Goal: Information Seeking & Learning: Compare options

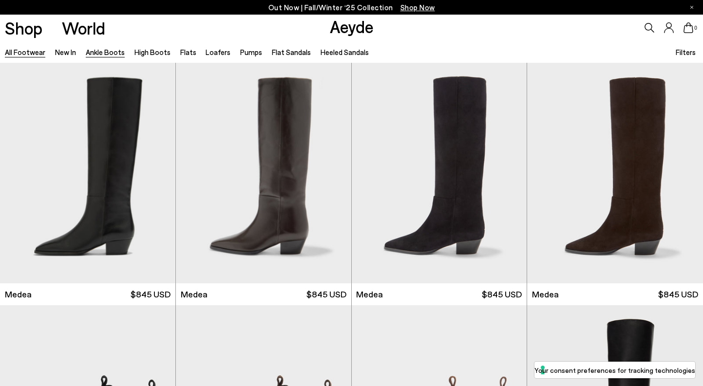
click at [97, 56] on link "Ankle Boots" at bounding box center [105, 52] width 39 height 9
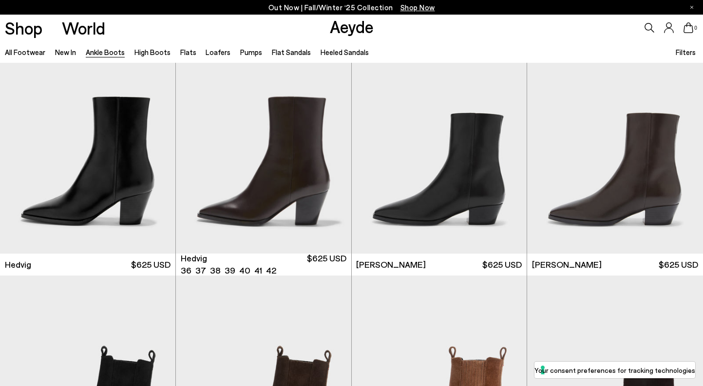
scroll to position [288, 0]
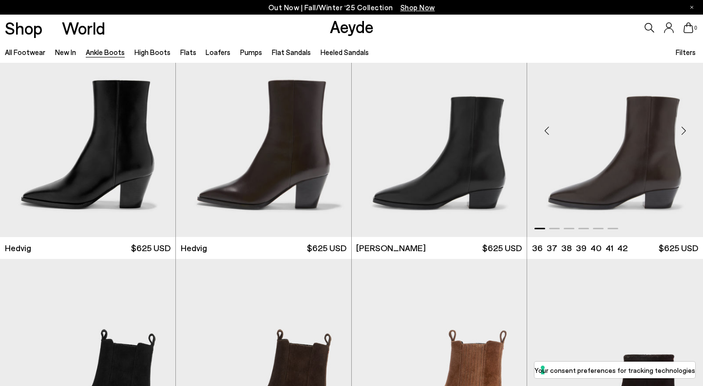
click at [684, 130] on div "Next slide" at bounding box center [683, 130] width 29 height 29
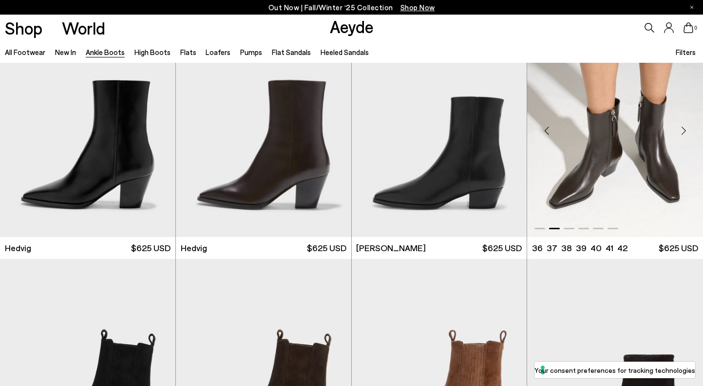
click at [684, 130] on div "Next slide" at bounding box center [683, 130] width 29 height 29
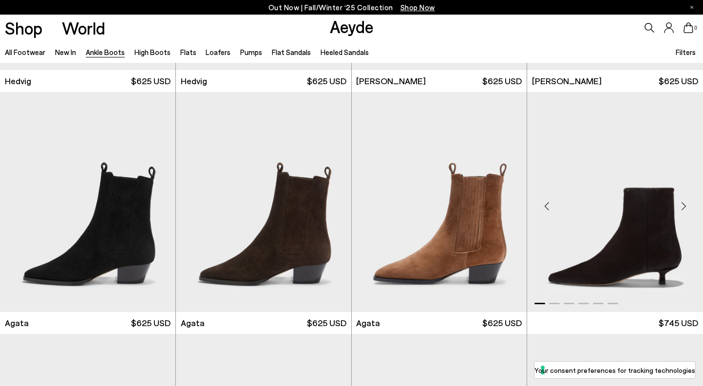
scroll to position [447, 0]
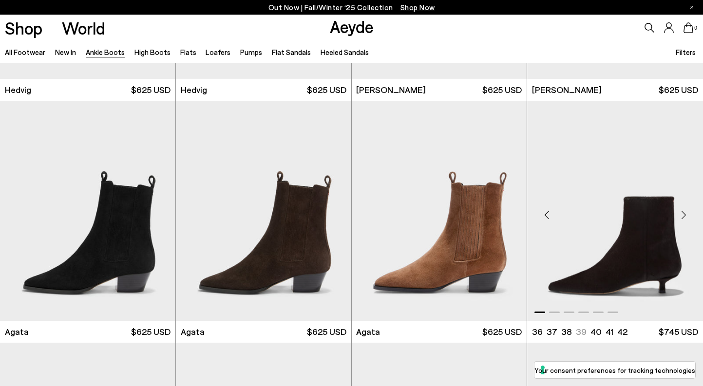
click at [685, 212] on div "Next slide" at bounding box center [683, 214] width 29 height 29
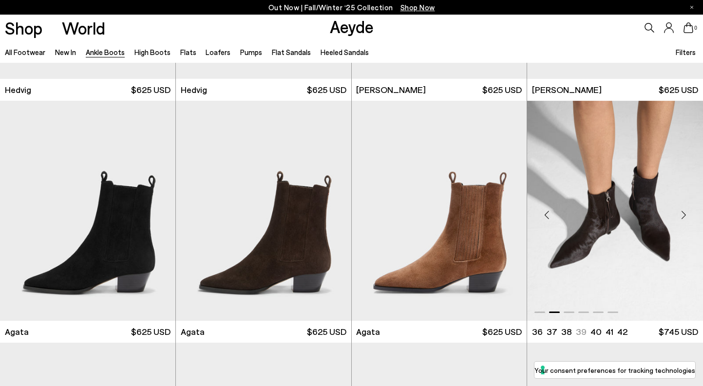
click at [683, 212] on div "Next slide" at bounding box center [683, 214] width 29 height 29
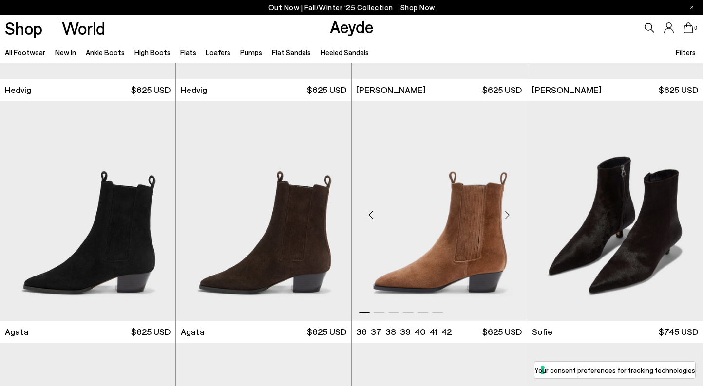
click at [512, 211] on div "Next slide" at bounding box center [507, 214] width 29 height 29
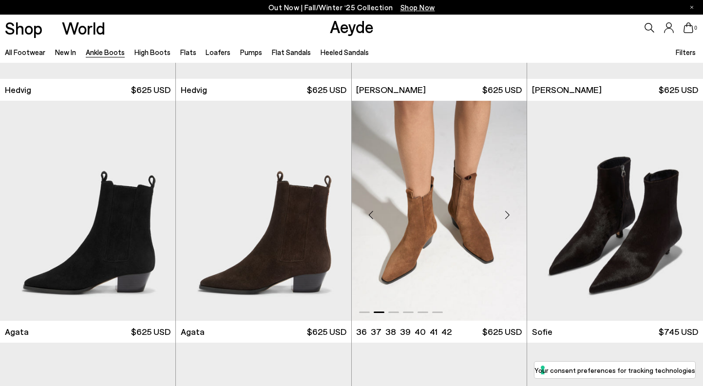
click at [512, 211] on div "Next slide" at bounding box center [507, 214] width 29 height 29
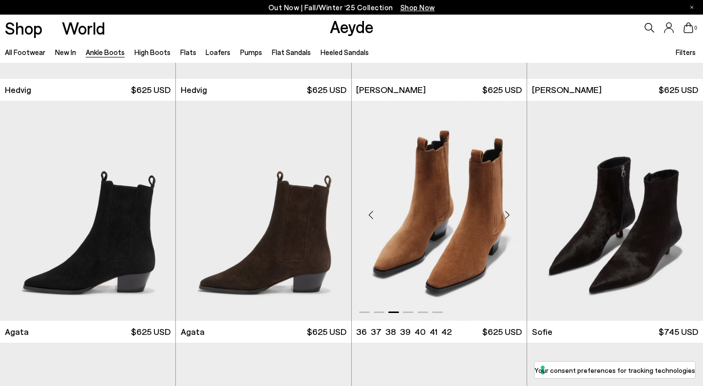
click at [512, 211] on div "Next slide" at bounding box center [507, 214] width 29 height 29
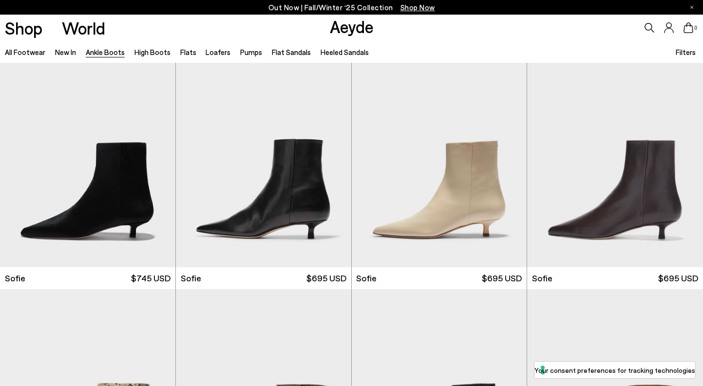
scroll to position [760, 0]
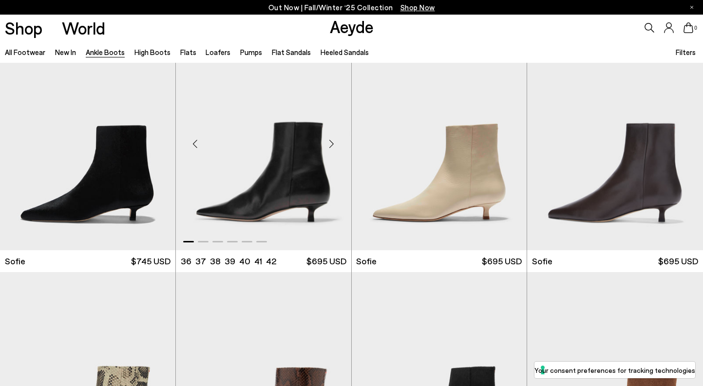
click at [333, 140] on div "Next slide" at bounding box center [331, 143] width 29 height 29
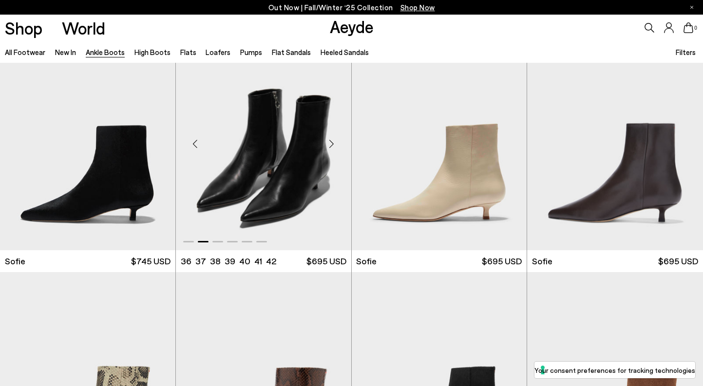
click at [333, 140] on div "Next slide" at bounding box center [331, 143] width 29 height 29
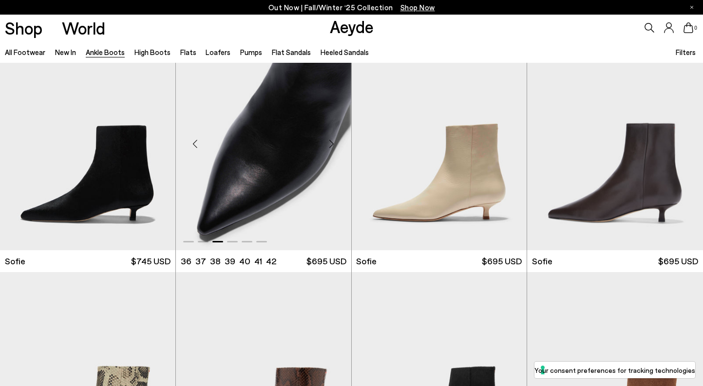
click at [333, 140] on div "Next slide" at bounding box center [331, 143] width 29 height 29
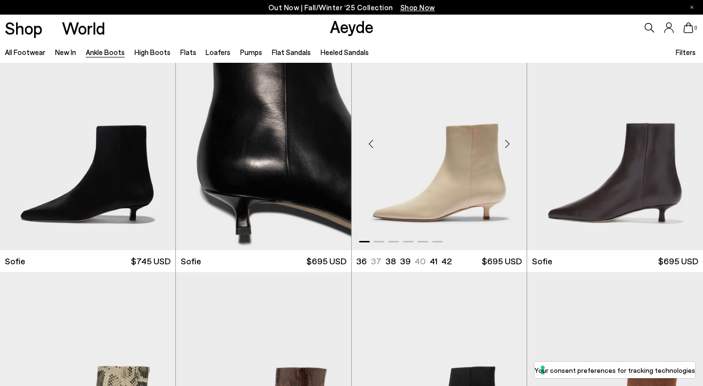
click at [514, 150] on div "Next slide" at bounding box center [507, 143] width 29 height 29
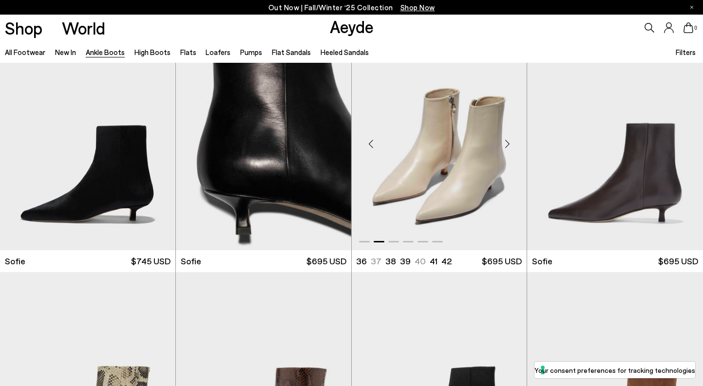
click at [511, 148] on div "Next slide" at bounding box center [507, 143] width 29 height 29
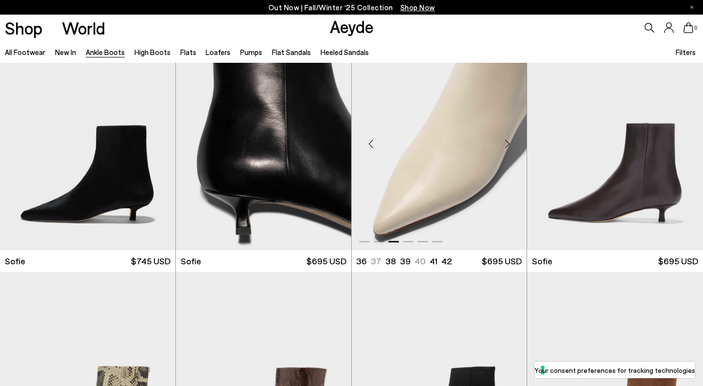
click at [511, 148] on div "Next slide" at bounding box center [507, 143] width 29 height 29
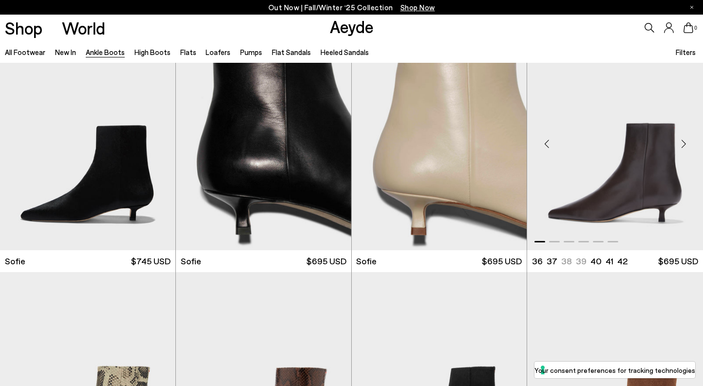
click at [684, 149] on div "Next slide" at bounding box center [683, 143] width 29 height 29
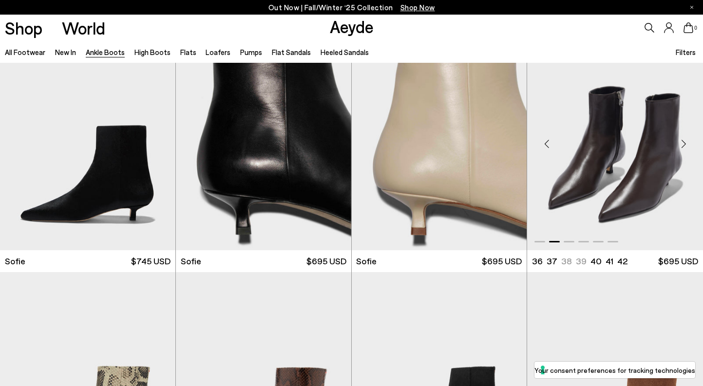
click at [684, 149] on div "Next slide" at bounding box center [683, 143] width 29 height 29
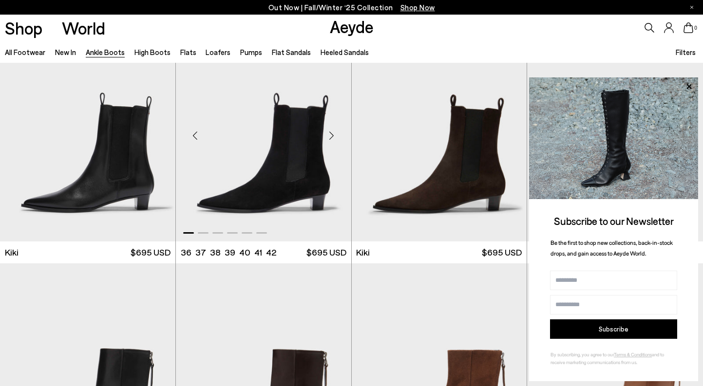
scroll to position [1277, 0]
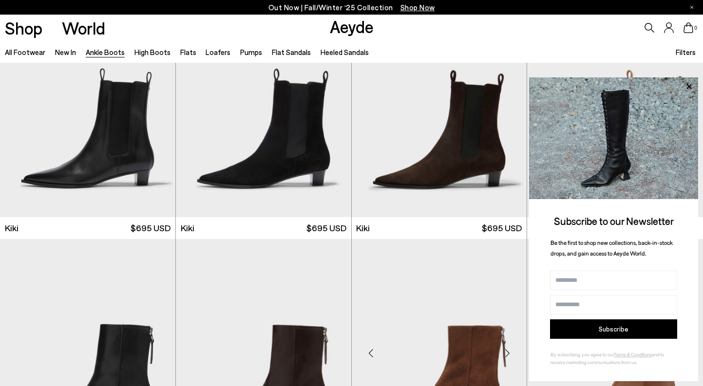
click at [354, 247] on img "1 / 6" at bounding box center [439, 349] width 175 height 220
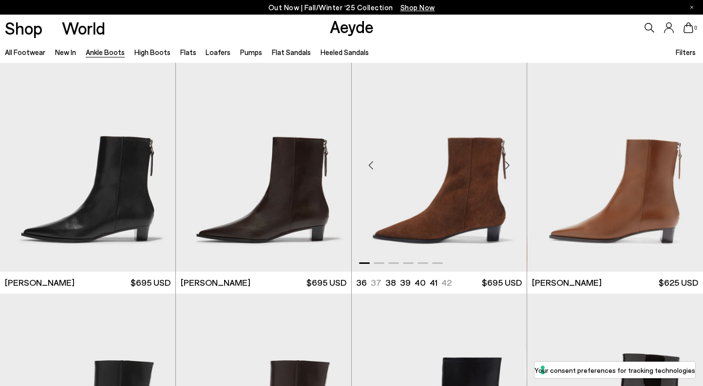
scroll to position [1491, 0]
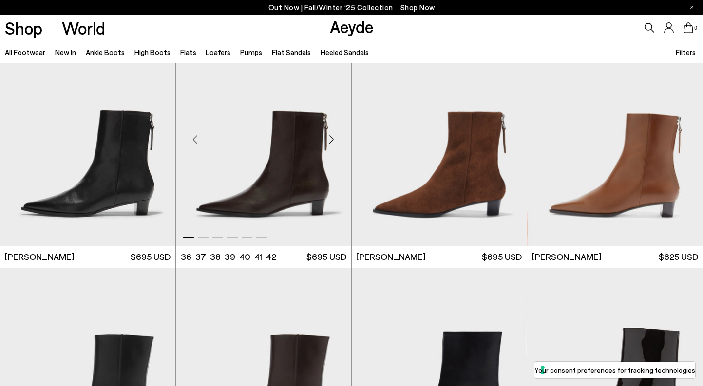
click at [332, 142] on div "Next slide" at bounding box center [331, 139] width 29 height 29
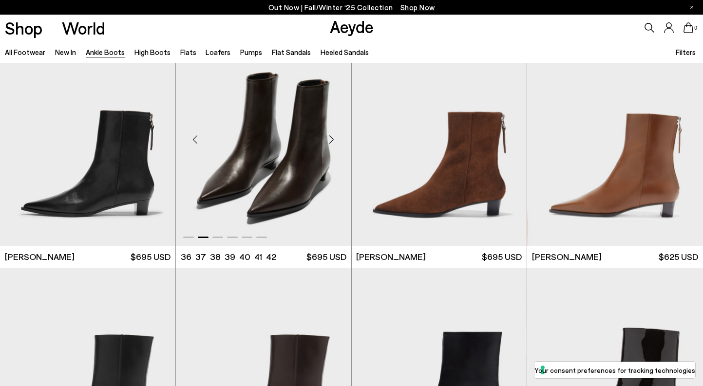
click at [332, 142] on div "Next slide" at bounding box center [331, 139] width 29 height 29
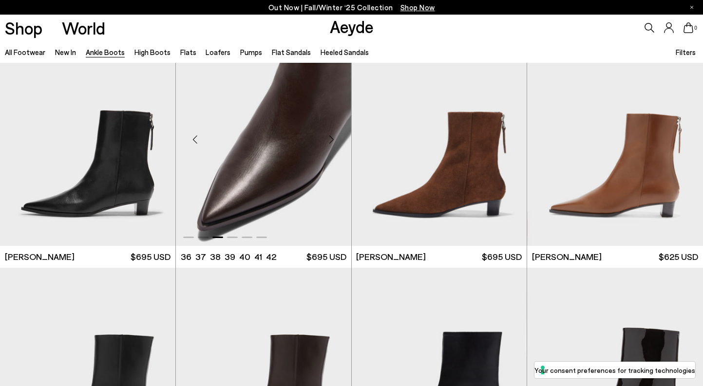
click at [332, 142] on div "Next slide" at bounding box center [331, 139] width 29 height 29
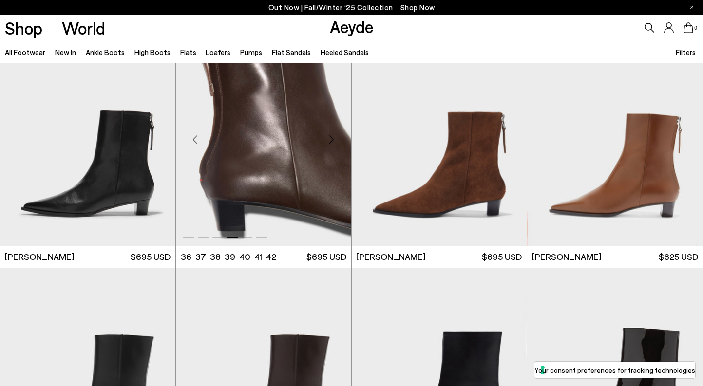
click at [332, 142] on div "Next slide" at bounding box center [331, 139] width 29 height 29
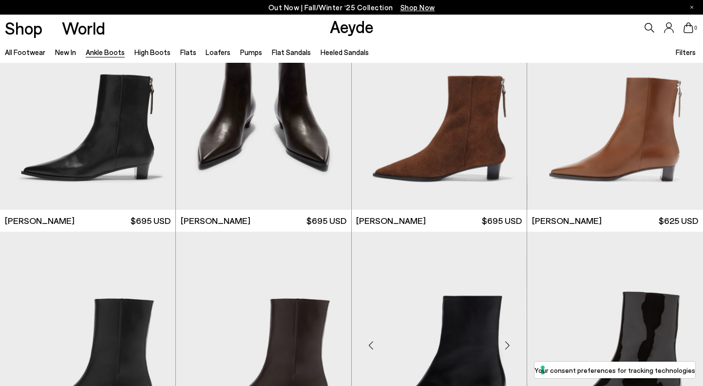
scroll to position [1518, 0]
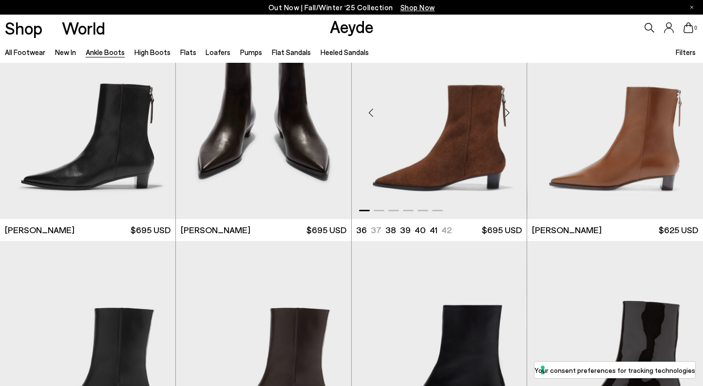
click at [510, 114] on div "Next slide" at bounding box center [507, 112] width 29 height 29
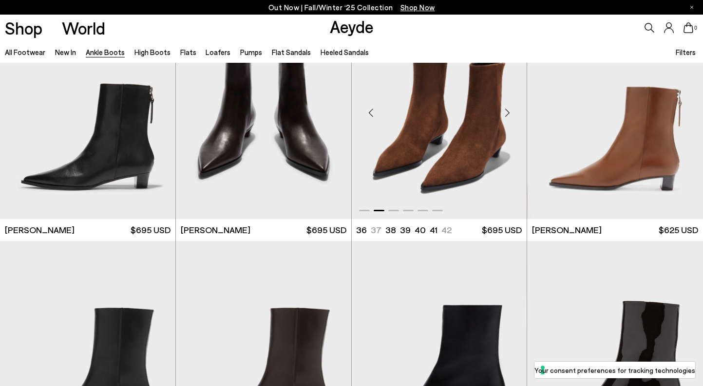
click at [510, 114] on div "Next slide" at bounding box center [507, 112] width 29 height 29
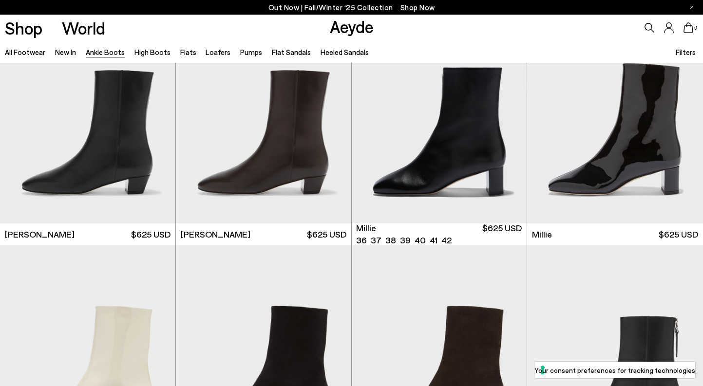
scroll to position [1718, 0]
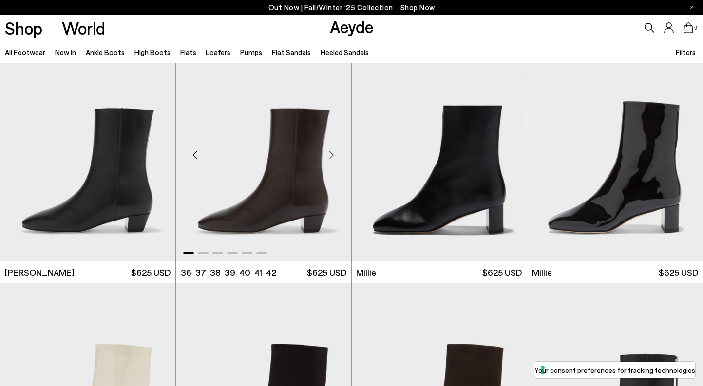
click at [331, 153] on div "Next slide" at bounding box center [331, 155] width 29 height 29
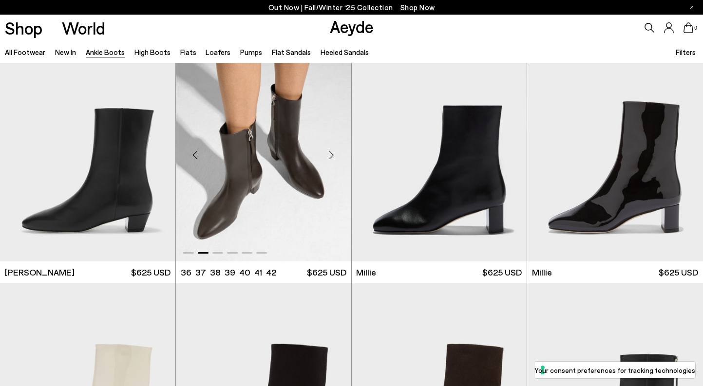
click at [331, 153] on div "Next slide" at bounding box center [331, 155] width 29 height 29
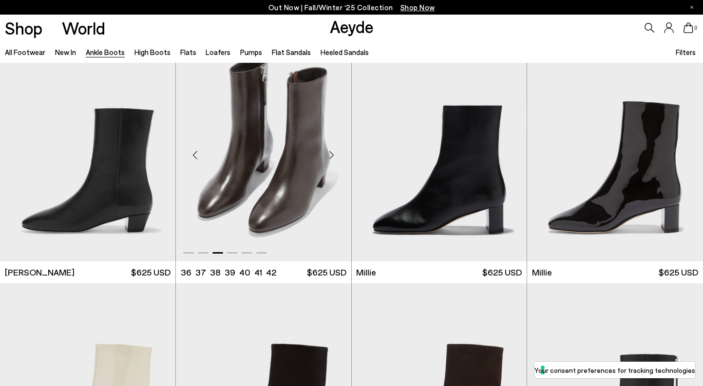
click at [331, 153] on div "Next slide" at bounding box center [331, 155] width 29 height 29
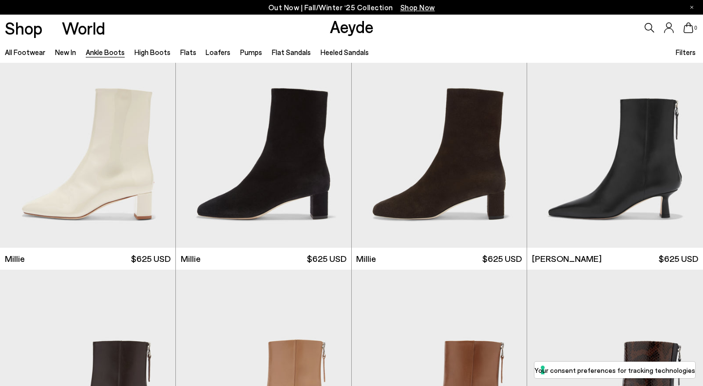
scroll to position [1974, 0]
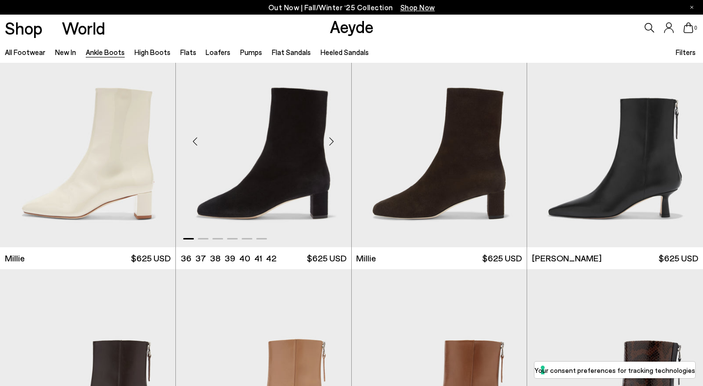
click at [331, 145] on div "Next slide" at bounding box center [331, 141] width 29 height 29
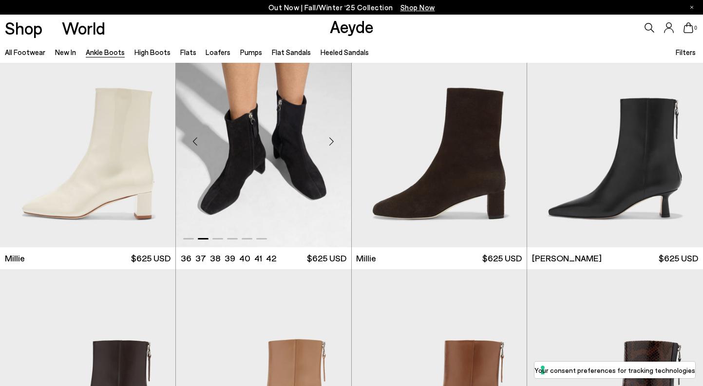
click at [331, 142] on div "Next slide" at bounding box center [331, 141] width 29 height 29
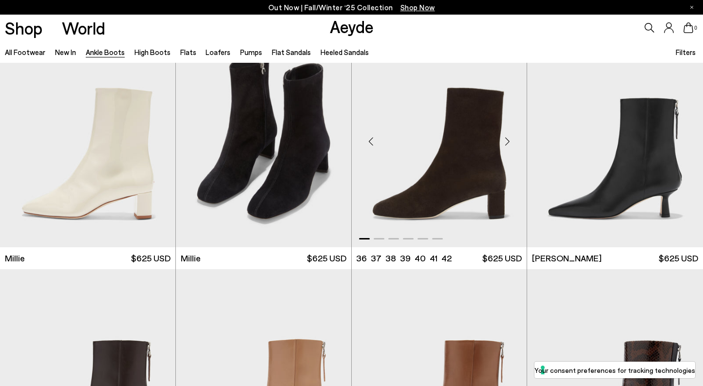
click at [511, 141] on div "Next slide" at bounding box center [507, 141] width 29 height 29
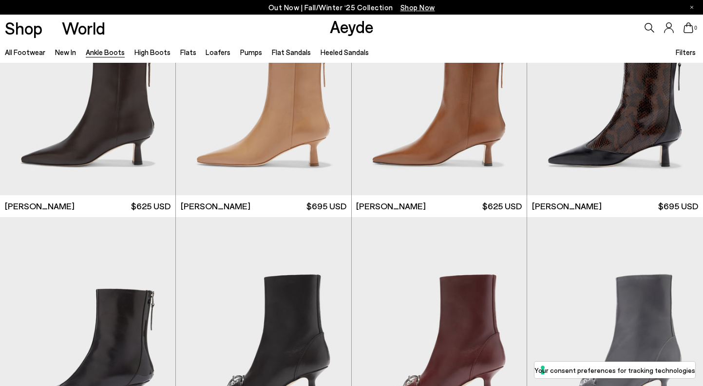
scroll to position [2270, 0]
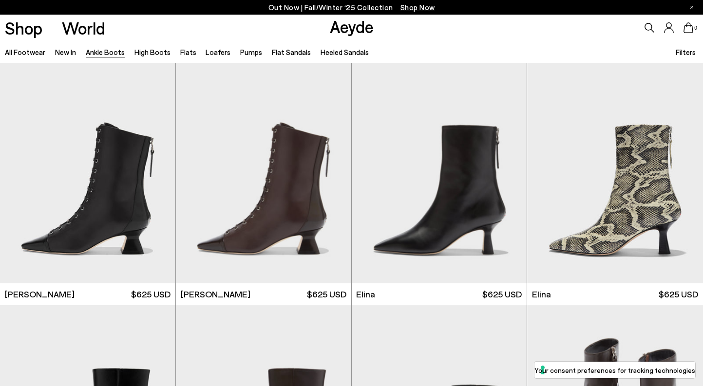
click at [421, 10] on span "Shop Now" at bounding box center [417, 7] width 35 height 9
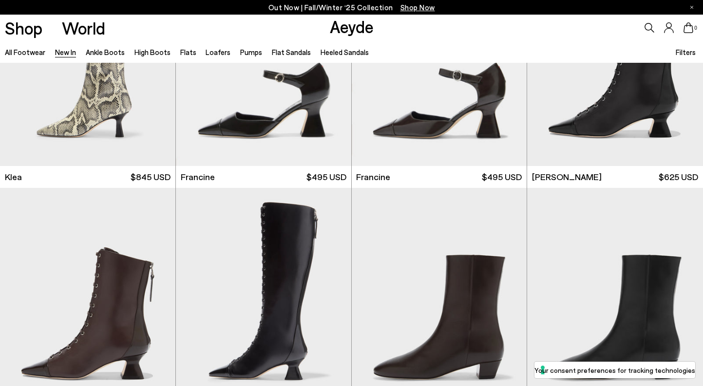
scroll to position [1295, 0]
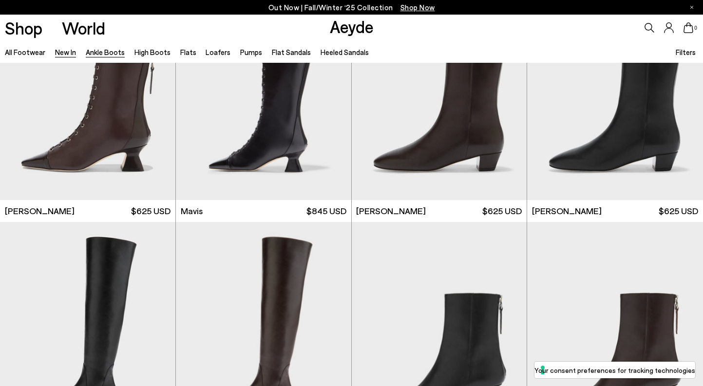
click at [104, 56] on link "Ankle Boots" at bounding box center [105, 52] width 39 height 9
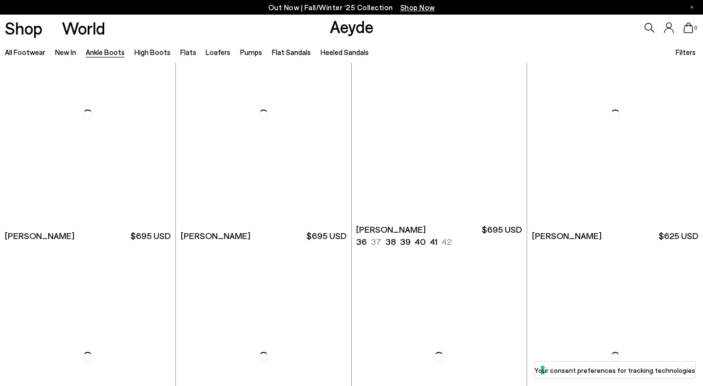
scroll to position [1518, 0]
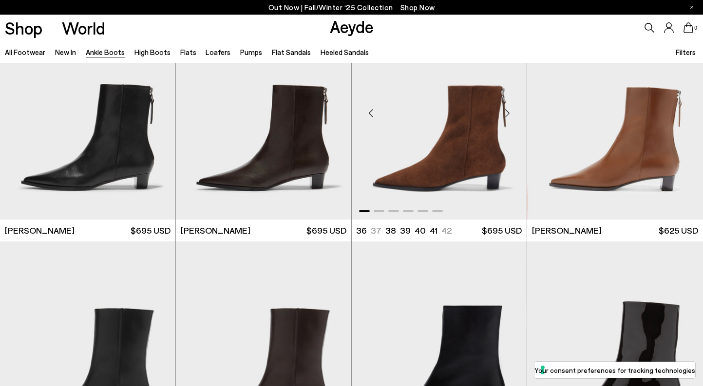
click at [507, 114] on div "Next slide" at bounding box center [507, 112] width 29 height 29
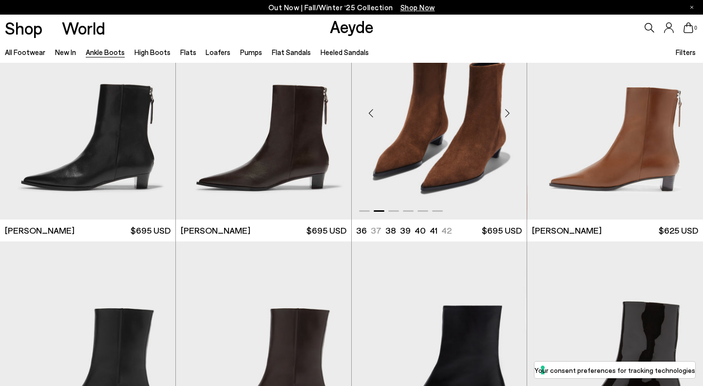
click at [507, 114] on div "Next slide" at bounding box center [507, 112] width 29 height 29
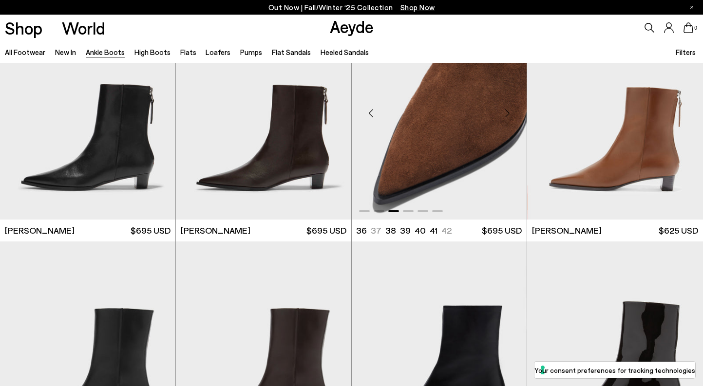
click at [451, 139] on img "3 / 6" at bounding box center [439, 109] width 175 height 220
